Goal: Transaction & Acquisition: Purchase product/service

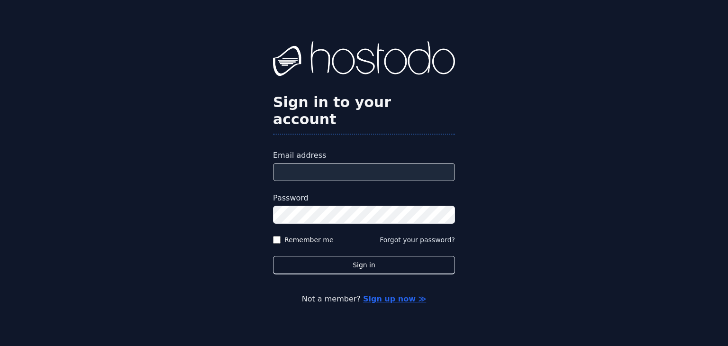
type input "**********"
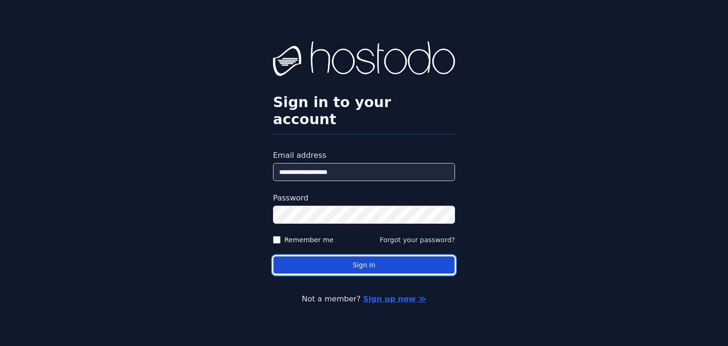
click at [367, 256] on button "Sign in" at bounding box center [364, 265] width 182 height 18
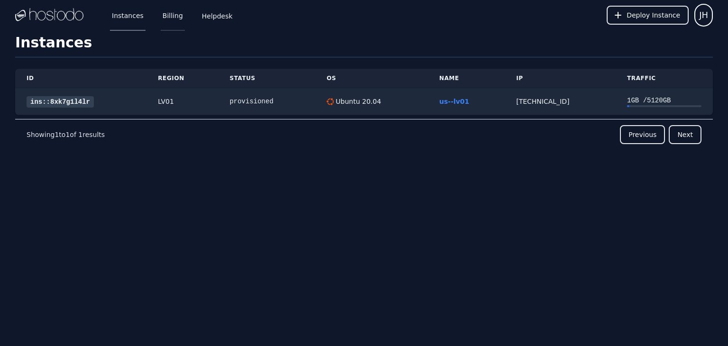
click at [164, 19] on link "Billing" at bounding box center [173, 15] width 24 height 31
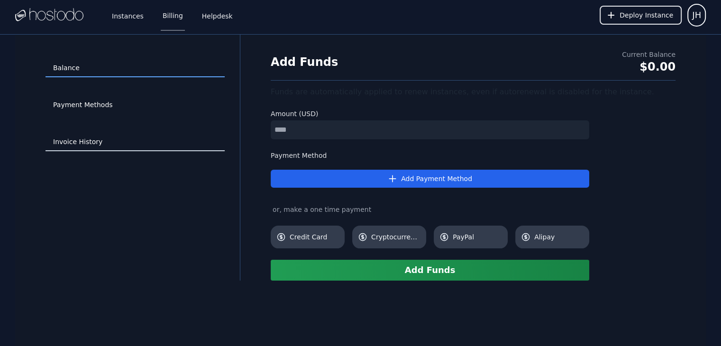
click at [80, 144] on link "Invoice History" at bounding box center [134, 142] width 179 height 18
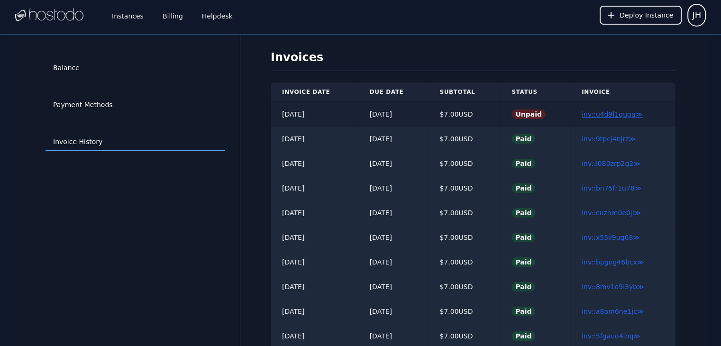
click at [595, 115] on link "inv::u4d9l1qugq ≫" at bounding box center [611, 114] width 61 height 8
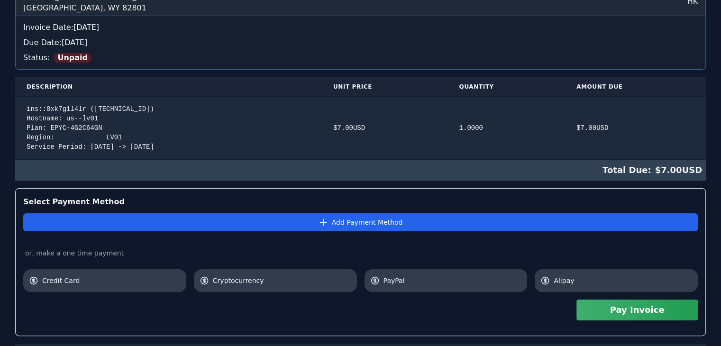
scroll to position [133, 0]
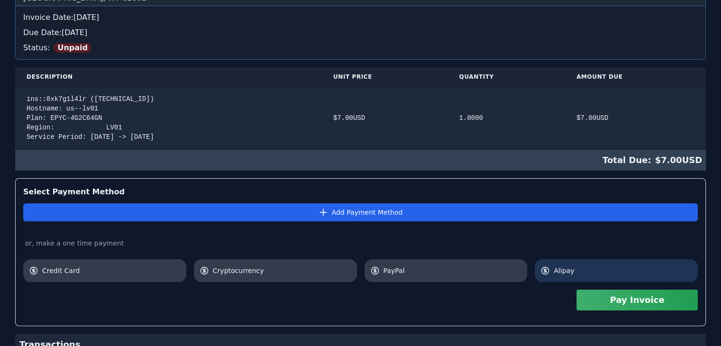
click at [570, 270] on span "Alipay" at bounding box center [623, 270] width 138 height 9
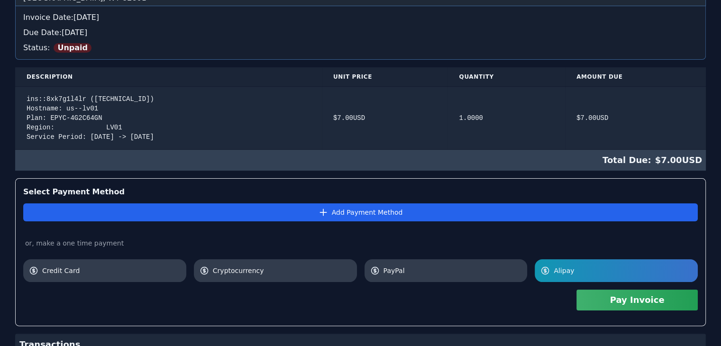
click at [604, 300] on button "Pay Invoice" at bounding box center [636, 300] width 121 height 21
